Goal: Navigation & Orientation: Find specific page/section

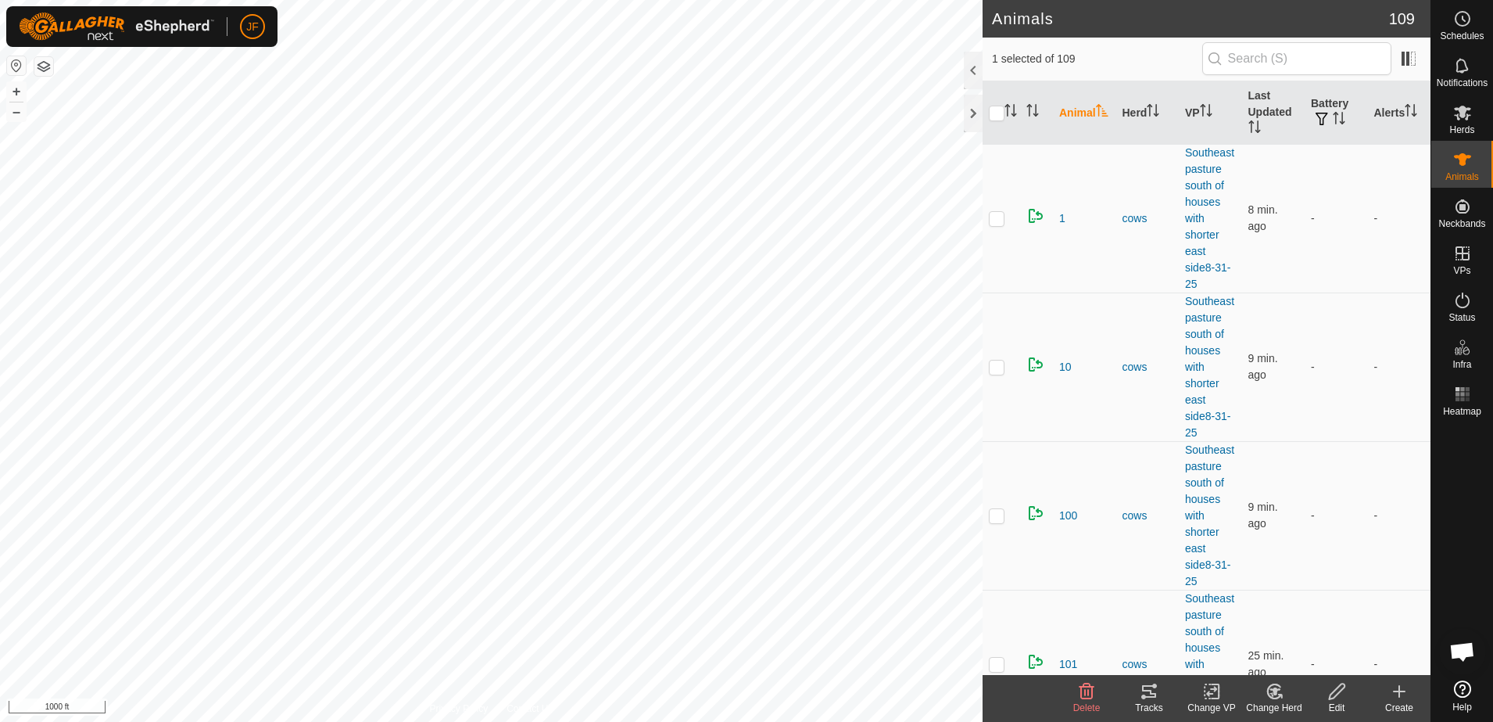
click at [1152, 688] on icon at bounding box center [1149, 691] width 19 height 19
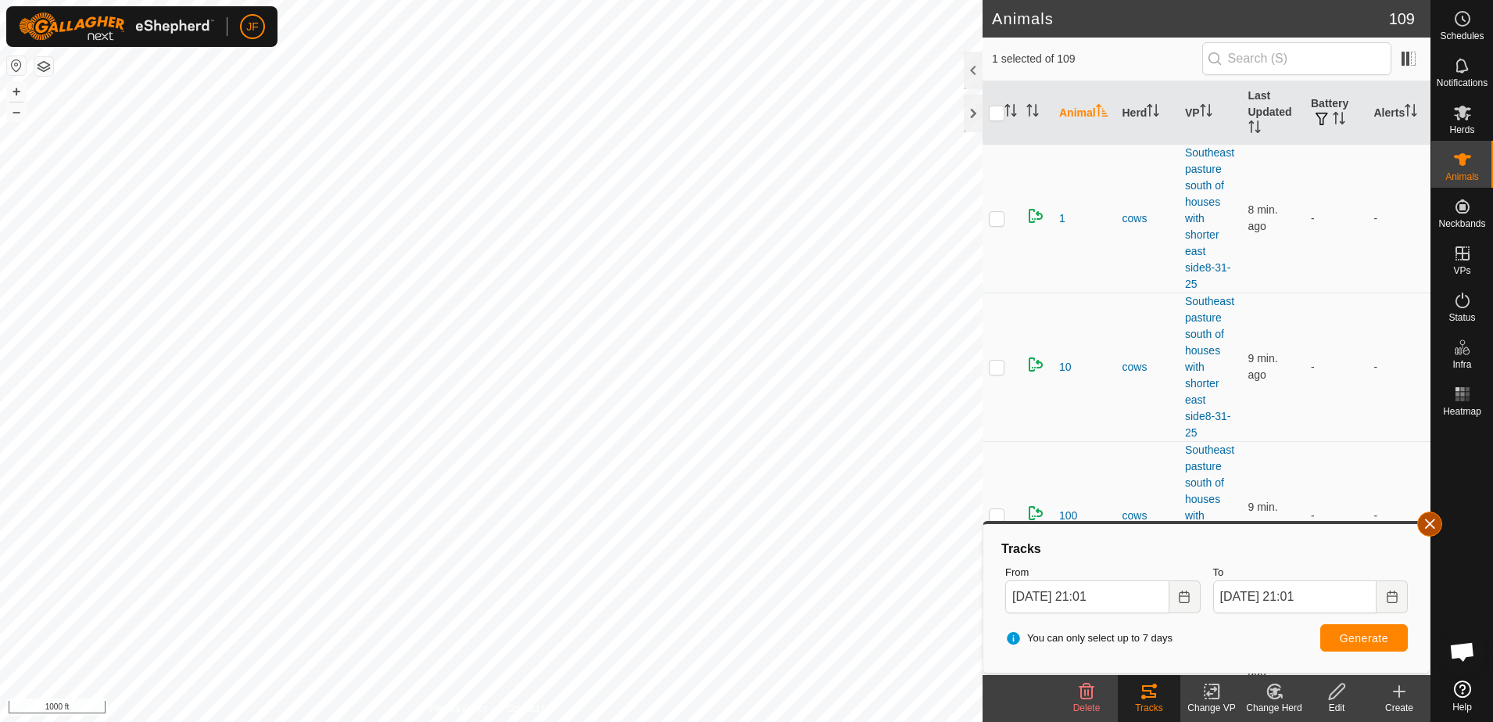
click at [1429, 523] on button "button" at bounding box center [1429, 523] width 25 height 25
